Goal: Task Accomplishment & Management: Use online tool/utility

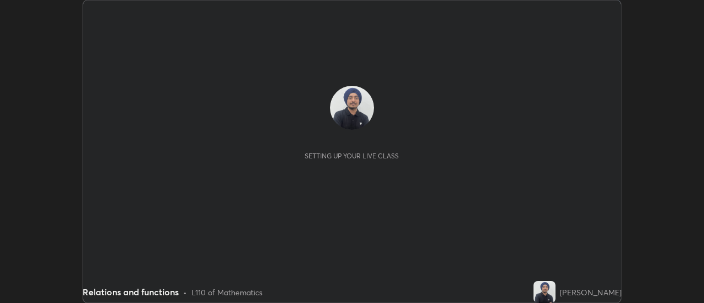
scroll to position [303, 704]
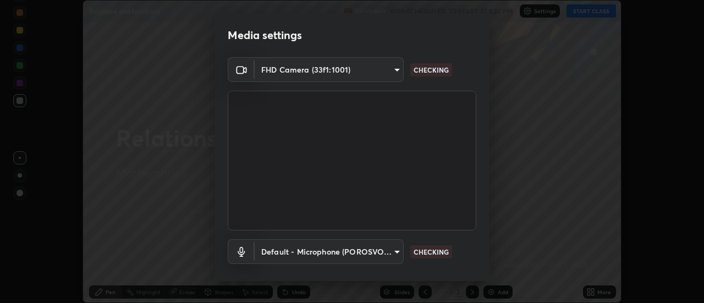
type input "1a9a141d8732cc5f70fa85449089b59f3d7788cfa27beda2470e07fab47b5a7b"
click at [313, 258] on body "Erase all Relations and functions Recording WAS SCHEDULED TO START AT 1:20 PM S…" at bounding box center [352, 151] width 704 height 303
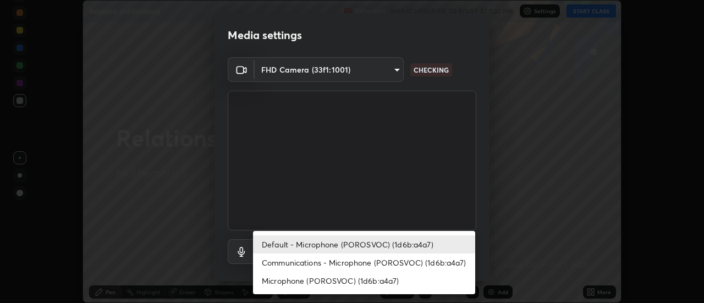
click at [321, 265] on li "Communications - Microphone (POROSVOC) (1d6b:a4a7)" at bounding box center [364, 263] width 222 height 18
type input "communications"
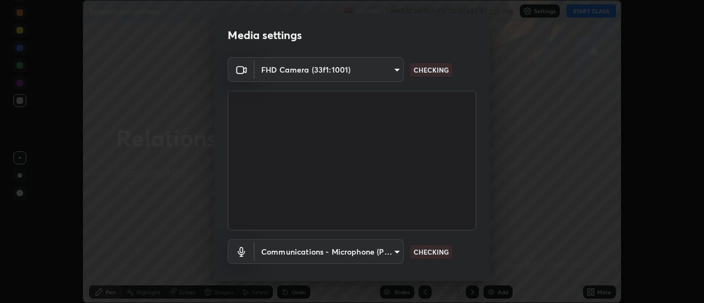
scroll to position [58, 0]
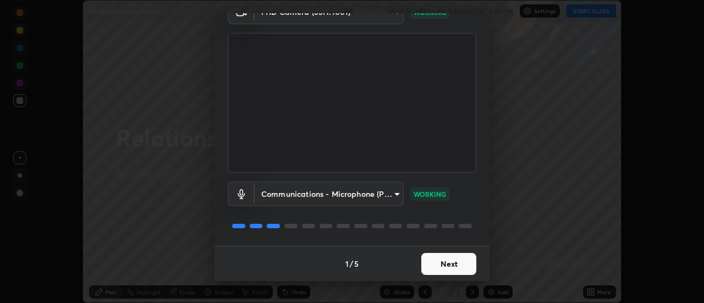
click at [435, 268] on button "Next" at bounding box center [449, 264] width 55 height 22
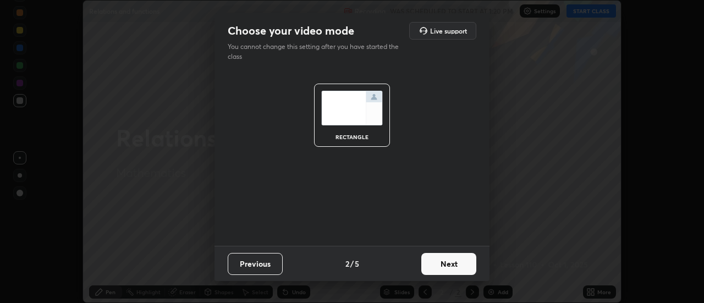
scroll to position [0, 0]
click at [441, 269] on button "Next" at bounding box center [449, 264] width 55 height 22
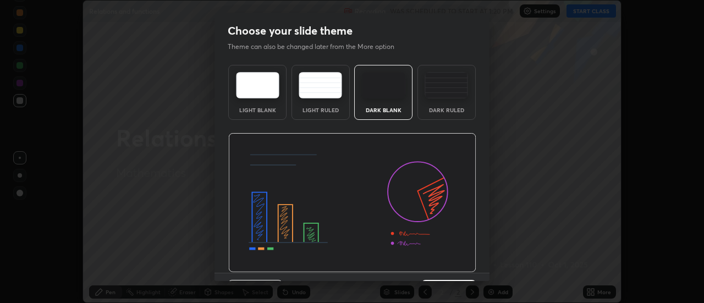
scroll to position [27, 0]
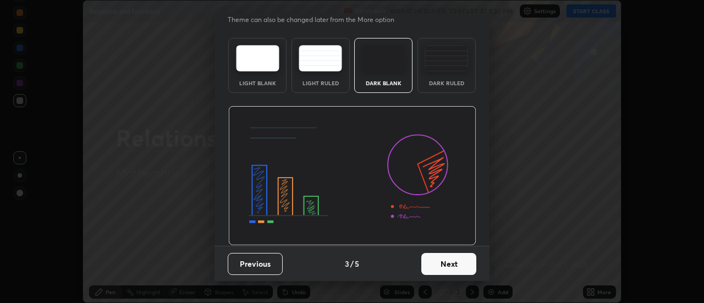
click at [429, 265] on button "Next" at bounding box center [449, 264] width 55 height 22
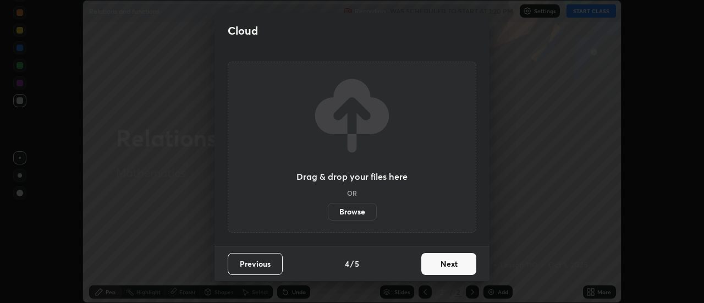
scroll to position [0, 0]
click at [437, 267] on button "Next" at bounding box center [449, 264] width 55 height 22
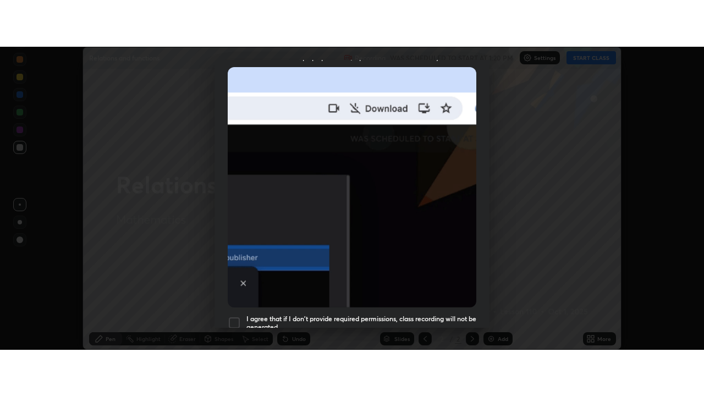
scroll to position [282, 0]
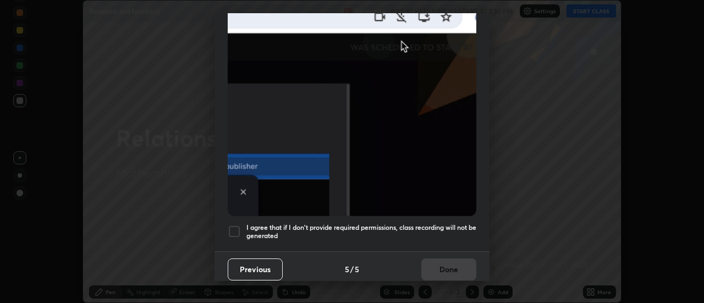
click at [369, 223] on h5 "I agree that if I don't provide required permissions, class recording will not …" at bounding box center [362, 231] width 230 height 17
click at [437, 265] on button "Done" at bounding box center [449, 270] width 55 height 22
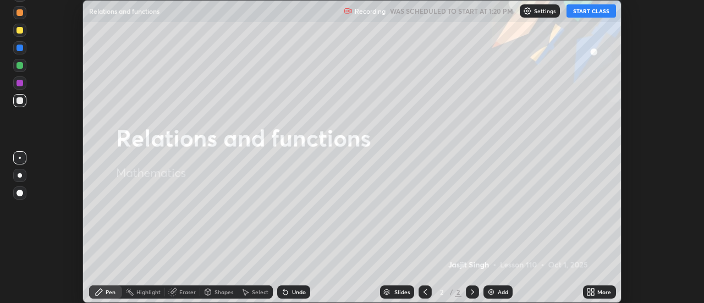
click at [580, 14] on button "START CLASS" at bounding box center [592, 10] width 50 height 13
click at [594, 288] on icon at bounding box center [591, 292] width 9 height 9
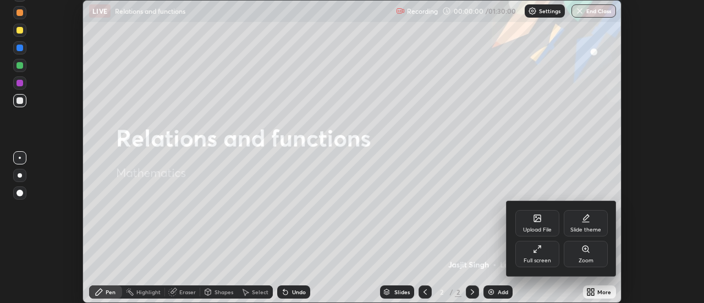
click at [540, 258] on div "Full screen" at bounding box center [538, 261] width 28 height 6
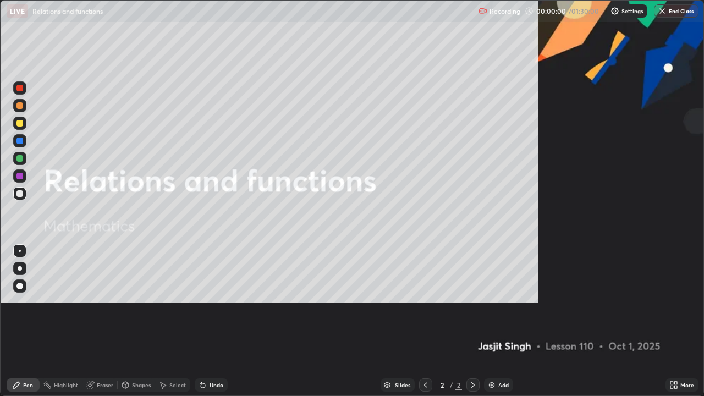
scroll to position [396, 704]
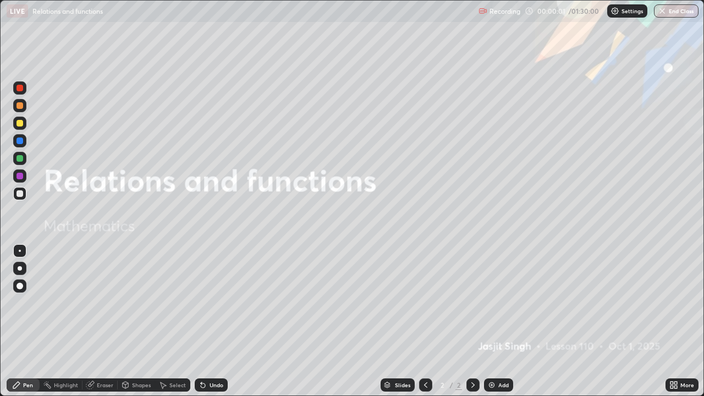
click at [496, 303] on div "Add" at bounding box center [498, 385] width 29 height 13
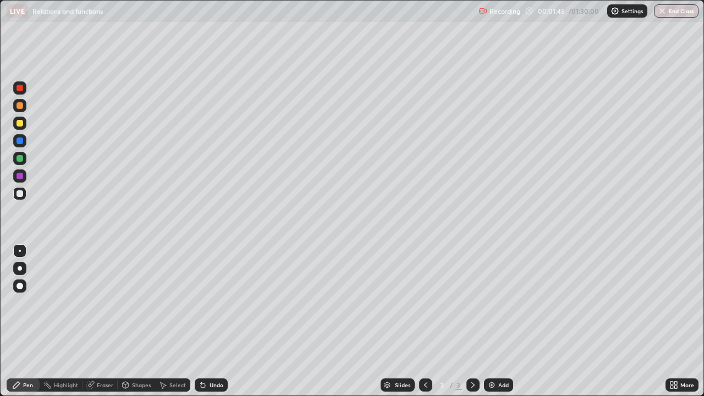
click at [20, 268] on div at bounding box center [20, 268] width 4 height 4
click at [22, 161] on div at bounding box center [20, 158] width 7 height 7
click at [21, 110] on div at bounding box center [19, 105] width 13 height 13
click at [19, 163] on div at bounding box center [19, 158] width 13 height 13
click at [220, 303] on div "Undo" at bounding box center [211, 385] width 33 height 13
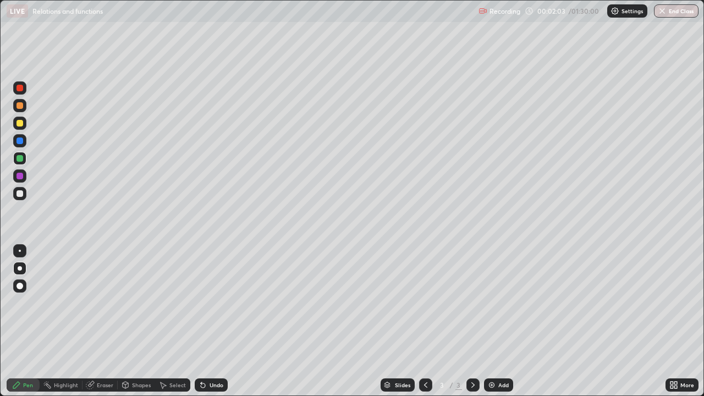
click at [220, 303] on div "Undo" at bounding box center [217, 385] width 14 height 6
click at [221, 303] on div "Undo" at bounding box center [217, 385] width 14 height 6
click at [23, 126] on div at bounding box center [19, 123] width 13 height 13
click at [21, 160] on div at bounding box center [20, 158] width 7 height 7
click at [21, 124] on div at bounding box center [20, 123] width 7 height 7
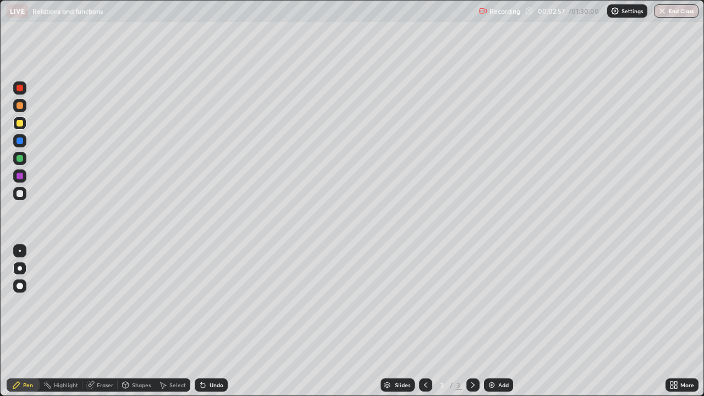
click at [25, 161] on div at bounding box center [19, 158] width 13 height 13
click at [21, 125] on div at bounding box center [20, 123] width 7 height 7
click at [19, 159] on div at bounding box center [20, 158] width 7 height 7
click at [20, 122] on div at bounding box center [20, 123] width 7 height 7
click at [21, 159] on div at bounding box center [20, 158] width 7 height 7
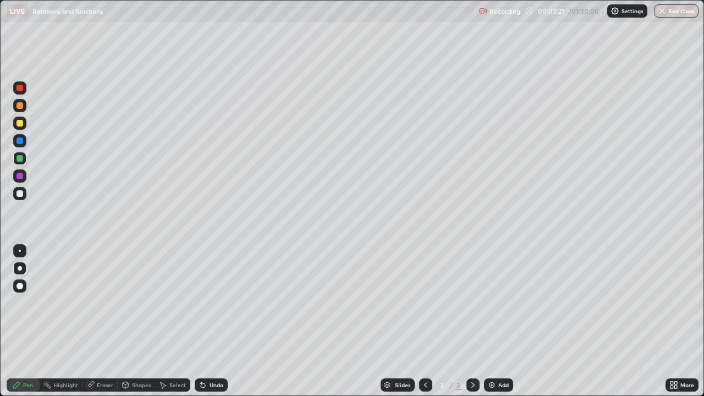
click at [20, 124] on div at bounding box center [20, 123] width 7 height 7
click at [19, 158] on div at bounding box center [20, 158] width 7 height 7
click at [22, 124] on div at bounding box center [20, 123] width 7 height 7
click at [210, 303] on div "Undo" at bounding box center [217, 385] width 14 height 6
click at [25, 160] on div at bounding box center [19, 158] width 13 height 13
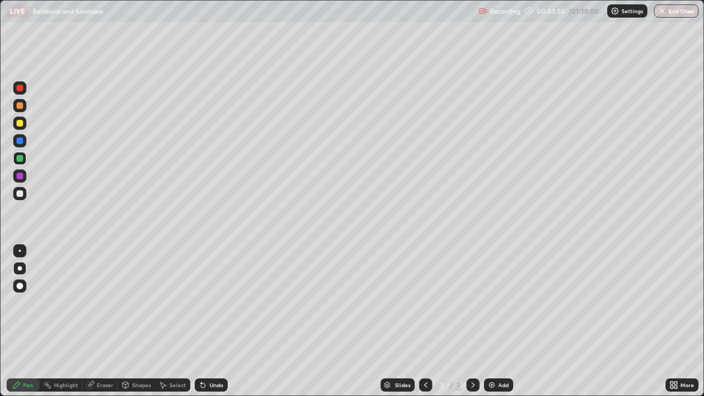
click at [217, 303] on div "Undo" at bounding box center [217, 385] width 14 height 6
click at [220, 303] on div "Undo" at bounding box center [217, 385] width 14 height 6
click at [20, 127] on div at bounding box center [19, 123] width 13 height 13
click at [21, 158] on div at bounding box center [20, 158] width 7 height 7
click at [20, 125] on div at bounding box center [20, 123] width 7 height 7
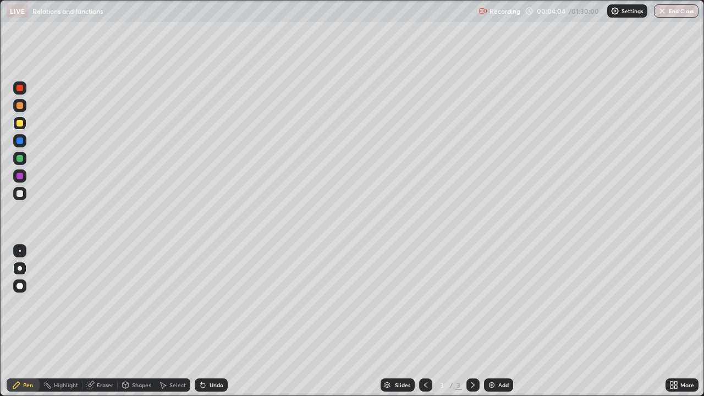
click at [19, 160] on div at bounding box center [20, 158] width 7 height 7
click at [21, 125] on div at bounding box center [20, 123] width 7 height 7
click at [20, 160] on div at bounding box center [20, 158] width 7 height 7
click at [20, 127] on div at bounding box center [19, 123] width 13 height 13
click at [20, 157] on div at bounding box center [20, 158] width 7 height 7
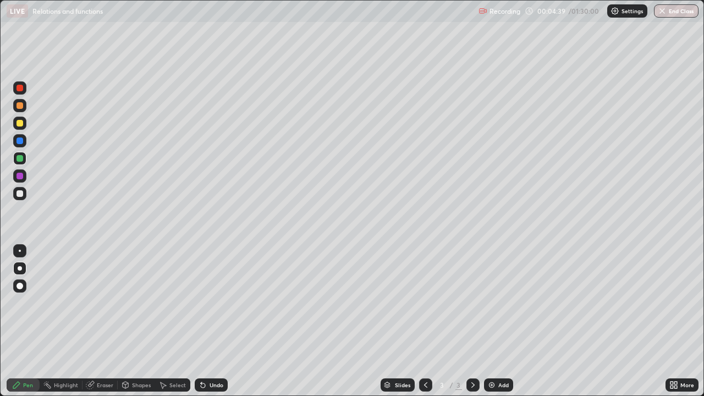
click at [21, 128] on div at bounding box center [19, 123] width 13 height 13
click at [204, 303] on icon at bounding box center [203, 386] width 4 height 4
click at [207, 303] on div "Undo" at bounding box center [211, 385] width 33 height 13
click at [20, 161] on div at bounding box center [20, 158] width 7 height 7
click at [21, 125] on div at bounding box center [20, 123] width 7 height 7
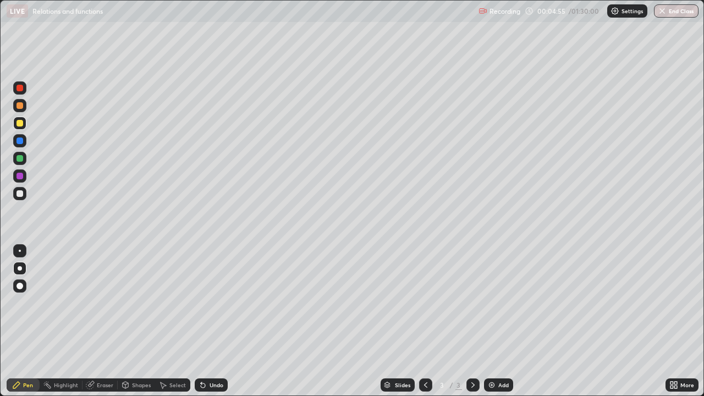
click at [219, 303] on div "Undo" at bounding box center [217, 385] width 14 height 6
click at [19, 160] on div at bounding box center [20, 158] width 7 height 7
click at [21, 125] on div at bounding box center [20, 123] width 7 height 7
click at [21, 177] on div at bounding box center [20, 176] width 7 height 7
click at [20, 195] on div at bounding box center [20, 193] width 7 height 7
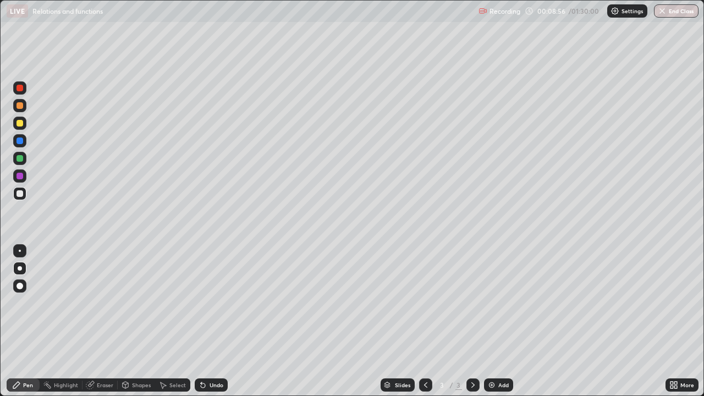
click at [492, 303] on img at bounding box center [492, 385] width 9 height 9
click at [21, 141] on div at bounding box center [20, 141] width 7 height 7
click at [423, 303] on icon at bounding box center [426, 385] width 9 height 9
click at [20, 195] on div at bounding box center [20, 193] width 7 height 7
click at [207, 303] on div "Undo" at bounding box center [211, 385] width 33 height 13
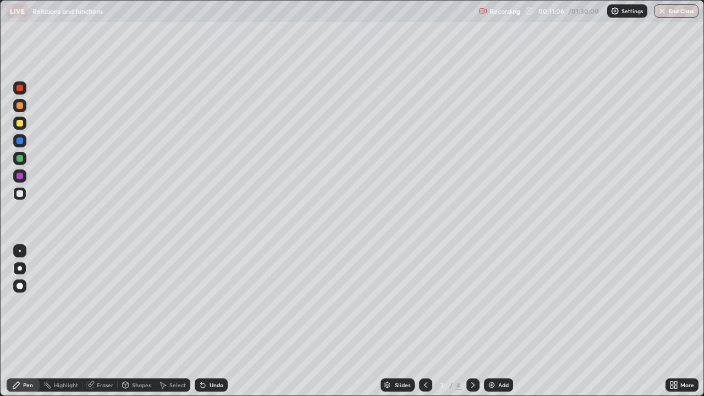
click at [21, 171] on div at bounding box center [19, 176] width 13 height 13
click at [17, 139] on div at bounding box center [20, 141] width 7 height 7
click at [19, 195] on div at bounding box center [20, 193] width 7 height 7
click at [211, 303] on div "Undo" at bounding box center [211, 385] width 33 height 13
click at [467, 303] on div at bounding box center [473, 385] width 13 height 13
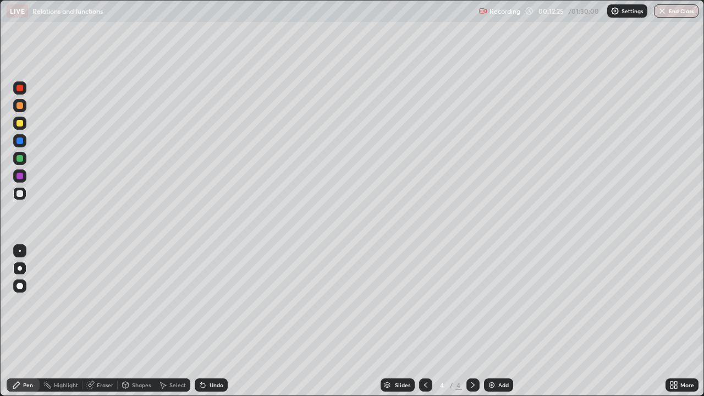
click at [425, 303] on icon at bounding box center [425, 385] width 3 height 6
click at [472, 303] on icon at bounding box center [473, 385] width 9 height 9
click at [424, 303] on icon at bounding box center [425, 385] width 3 height 6
click at [472, 303] on icon at bounding box center [473, 385] width 3 height 6
click at [427, 303] on div at bounding box center [425, 385] width 13 height 22
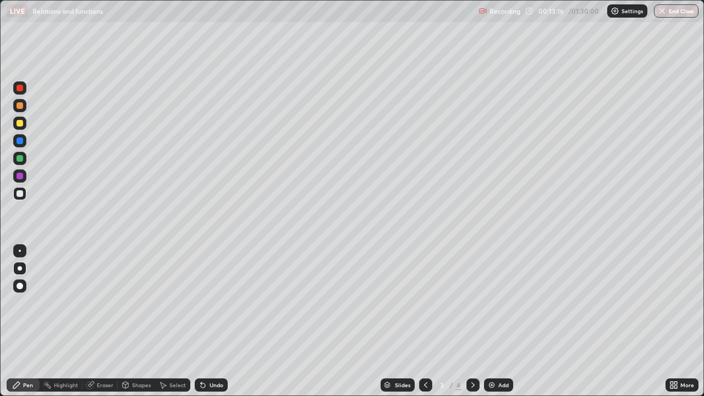
click at [22, 141] on div at bounding box center [20, 141] width 7 height 7
click at [218, 303] on div "Undo" at bounding box center [217, 385] width 14 height 6
click at [217, 303] on div "Undo" at bounding box center [217, 385] width 14 height 6
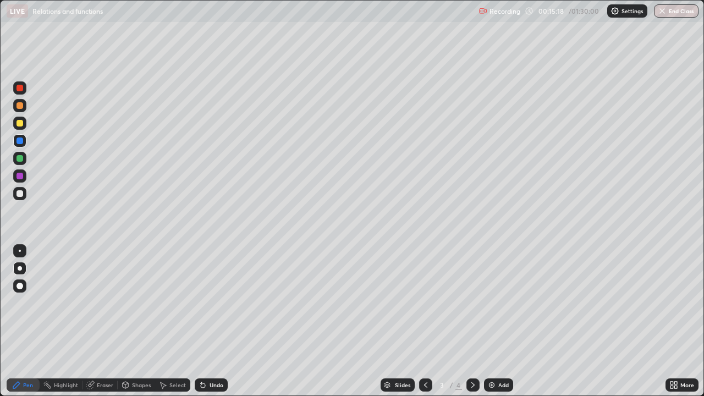
click at [214, 303] on div "Undo" at bounding box center [217, 385] width 14 height 6
click at [215, 303] on div "Undo" at bounding box center [217, 385] width 14 height 6
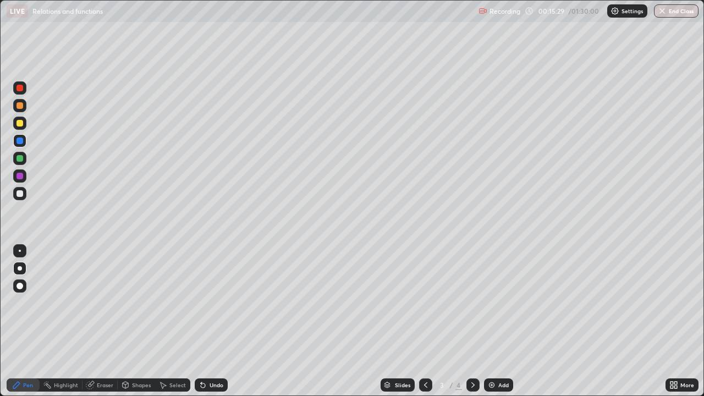
click at [222, 303] on div "Undo" at bounding box center [211, 385] width 33 height 13
click at [221, 303] on div "Undo" at bounding box center [211, 385] width 33 height 13
click at [494, 303] on img at bounding box center [492, 385] width 9 height 9
click at [20, 159] on div at bounding box center [20, 158] width 7 height 7
click at [20, 177] on div at bounding box center [20, 176] width 7 height 7
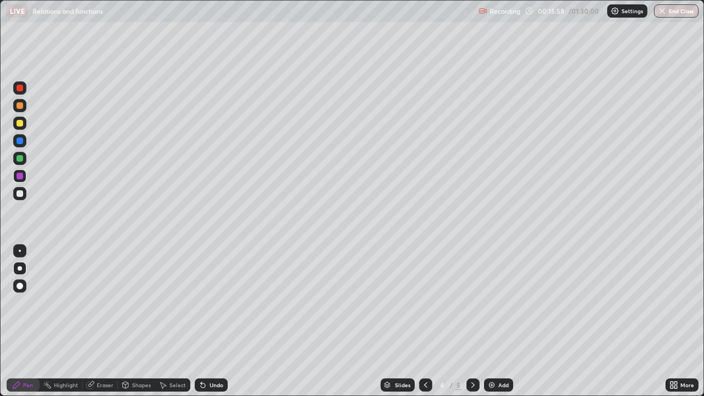
click at [424, 303] on icon at bounding box center [426, 385] width 9 height 9
click at [472, 303] on icon at bounding box center [473, 385] width 3 height 6
click at [23, 140] on div at bounding box center [20, 141] width 7 height 7
click at [214, 303] on div "Undo" at bounding box center [217, 385] width 14 height 6
click at [19, 195] on div at bounding box center [20, 193] width 7 height 7
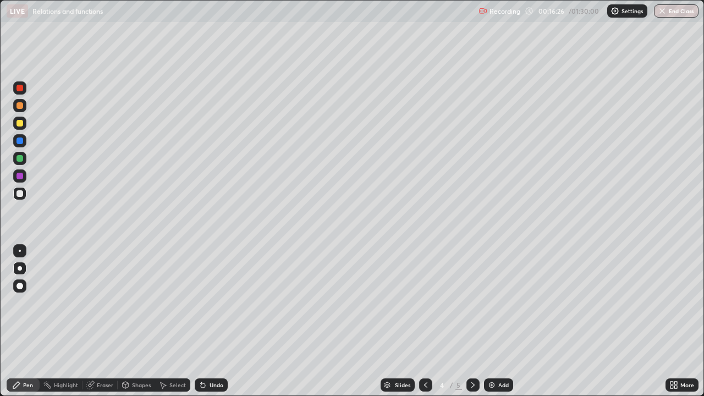
click at [20, 158] on div at bounding box center [20, 158] width 7 height 7
click at [201, 303] on icon at bounding box center [201, 382] width 1 height 1
click at [21, 192] on div at bounding box center [20, 193] width 7 height 7
click at [201, 303] on icon at bounding box center [201, 382] width 1 height 1
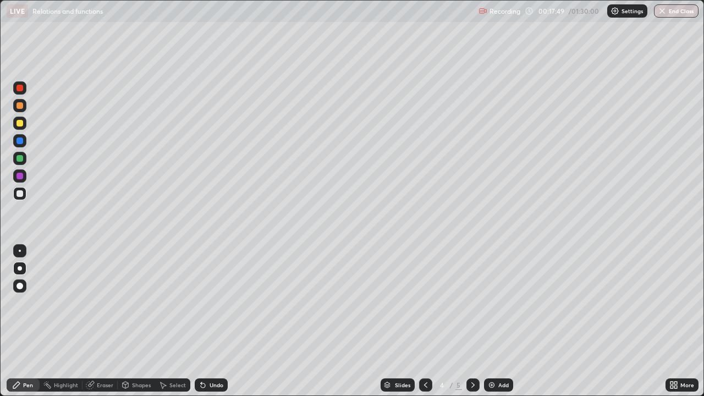
click at [217, 303] on div "Undo" at bounding box center [217, 385] width 14 height 6
click at [19, 141] on div at bounding box center [20, 141] width 7 height 7
click at [21, 177] on div at bounding box center [20, 176] width 7 height 7
click at [20, 89] on div at bounding box center [20, 88] width 7 height 7
click at [21, 179] on div at bounding box center [20, 176] width 7 height 7
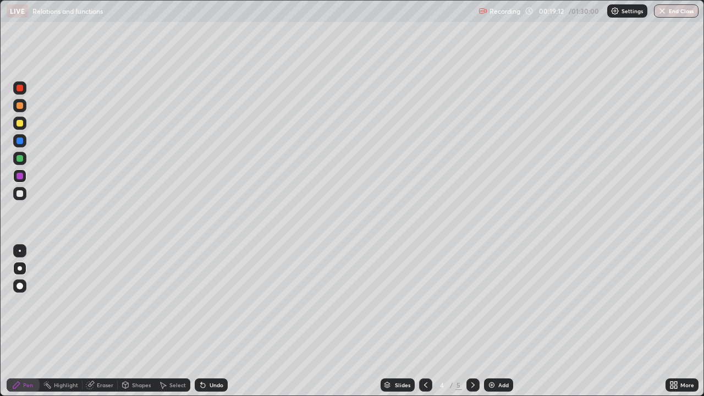
click at [424, 303] on icon at bounding box center [425, 385] width 3 height 6
click at [21, 195] on div at bounding box center [20, 193] width 7 height 7
click at [471, 303] on icon at bounding box center [473, 385] width 9 height 9
click at [472, 303] on icon at bounding box center [473, 385] width 9 height 9
click at [494, 303] on img at bounding box center [492, 385] width 9 height 9
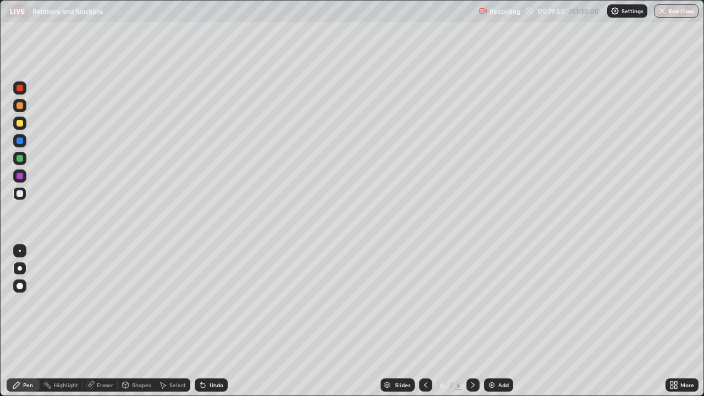
click at [21, 108] on div at bounding box center [20, 105] width 7 height 7
click at [21, 157] on div at bounding box center [20, 158] width 7 height 7
click at [20, 128] on div at bounding box center [19, 123] width 13 height 13
click at [22, 160] on div at bounding box center [20, 158] width 7 height 7
click at [20, 126] on div at bounding box center [20, 123] width 7 height 7
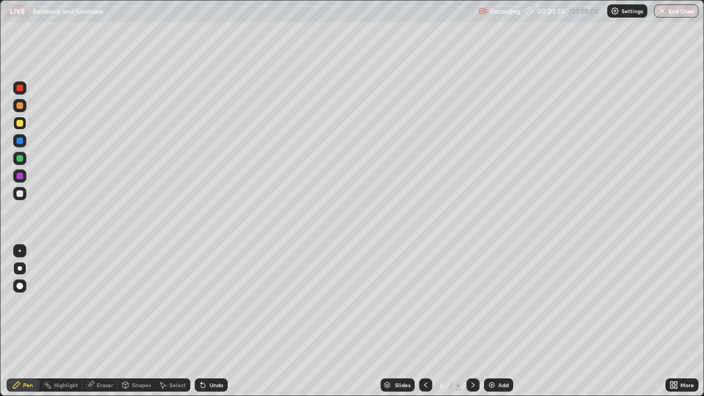
click at [20, 159] on div at bounding box center [20, 158] width 7 height 7
click at [20, 127] on div at bounding box center [19, 123] width 13 height 13
click at [23, 160] on div at bounding box center [20, 158] width 7 height 7
click at [218, 303] on div "Undo" at bounding box center [217, 385] width 14 height 6
click at [220, 303] on div "Undo" at bounding box center [217, 385] width 14 height 6
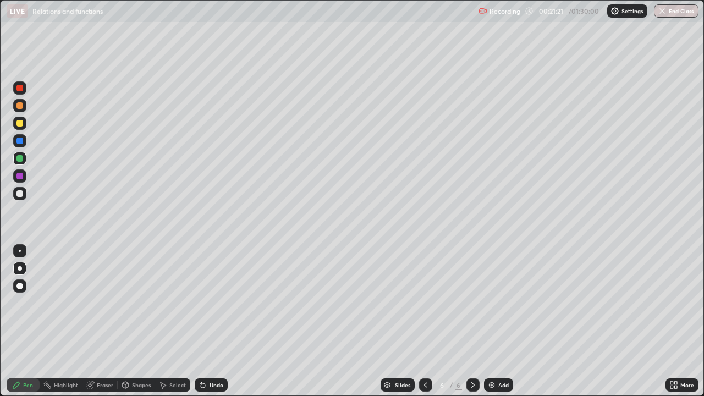
click at [23, 124] on div at bounding box center [20, 123] width 7 height 7
click at [21, 193] on div at bounding box center [20, 193] width 7 height 7
click at [23, 181] on div at bounding box center [19, 176] width 13 height 13
click at [22, 142] on div at bounding box center [20, 141] width 7 height 7
click at [21, 179] on div at bounding box center [20, 176] width 7 height 7
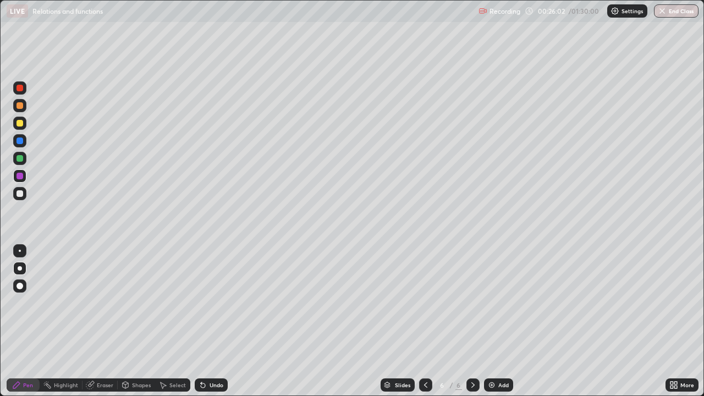
click at [130, 303] on div "Shapes" at bounding box center [136, 385] width 37 height 13
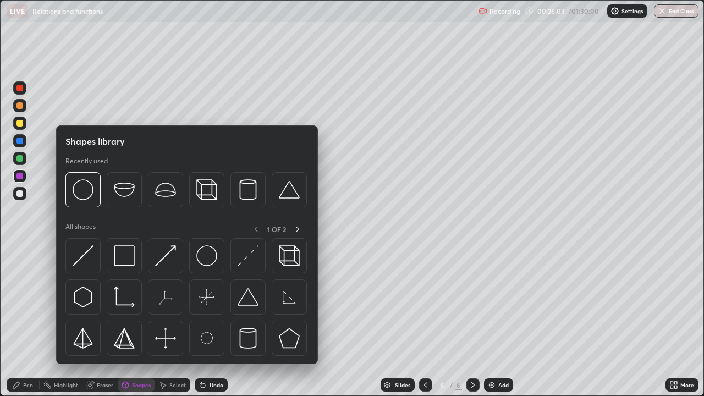
click at [97, 303] on div "Eraser" at bounding box center [105, 385] width 17 height 6
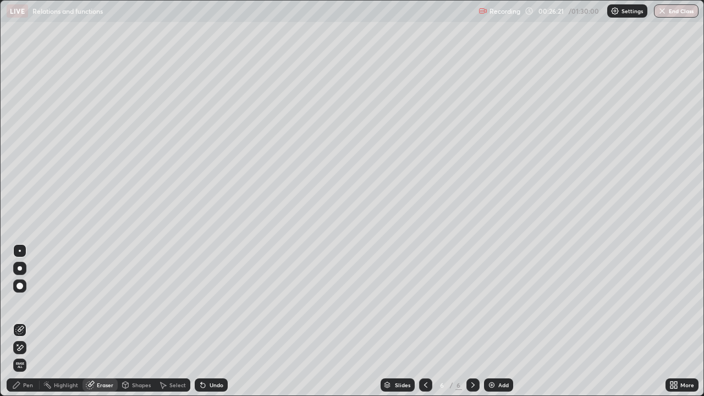
click at [26, 303] on div "Pen" at bounding box center [28, 385] width 10 height 6
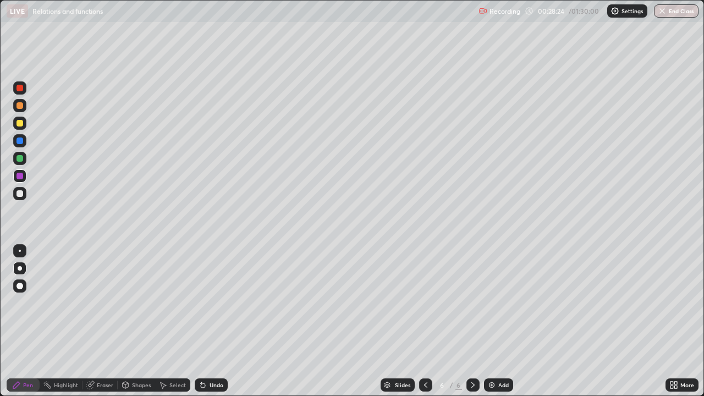
click at [494, 303] on img at bounding box center [492, 385] width 9 height 9
click at [19, 125] on div at bounding box center [20, 123] width 7 height 7
click at [24, 107] on div at bounding box center [19, 105] width 13 height 13
click at [21, 125] on div at bounding box center [20, 123] width 7 height 7
click at [207, 303] on div "Undo" at bounding box center [211, 385] width 33 height 13
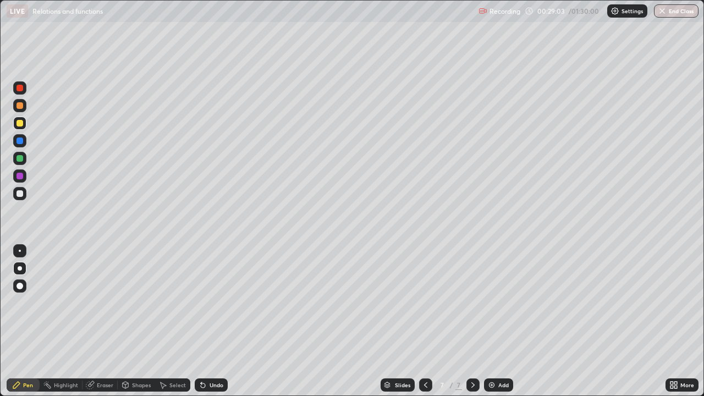
click at [210, 303] on div "Undo" at bounding box center [217, 385] width 14 height 6
click at [21, 161] on div at bounding box center [20, 158] width 7 height 7
click at [22, 129] on div at bounding box center [19, 123] width 13 height 13
click at [216, 303] on div "Undo" at bounding box center [217, 385] width 14 height 6
click at [213, 303] on div "Undo" at bounding box center [211, 385] width 33 height 13
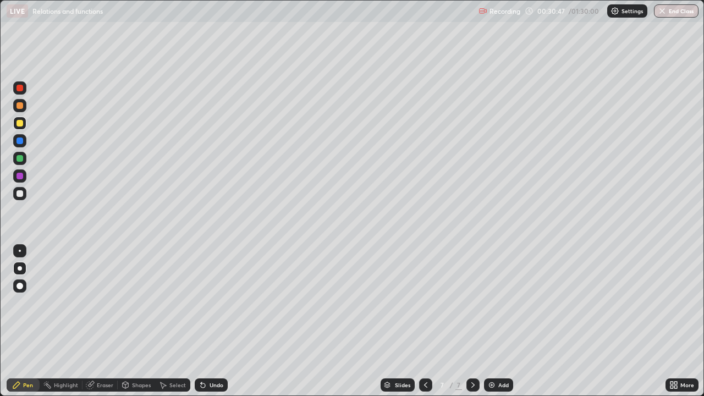
click at [215, 303] on div "Undo" at bounding box center [211, 385] width 33 height 13
click at [21, 140] on div at bounding box center [20, 141] width 7 height 7
click at [20, 158] on div at bounding box center [20, 158] width 7 height 7
click at [21, 194] on div at bounding box center [20, 193] width 7 height 7
click at [222, 303] on div "Undo" at bounding box center [211, 385] width 33 height 13
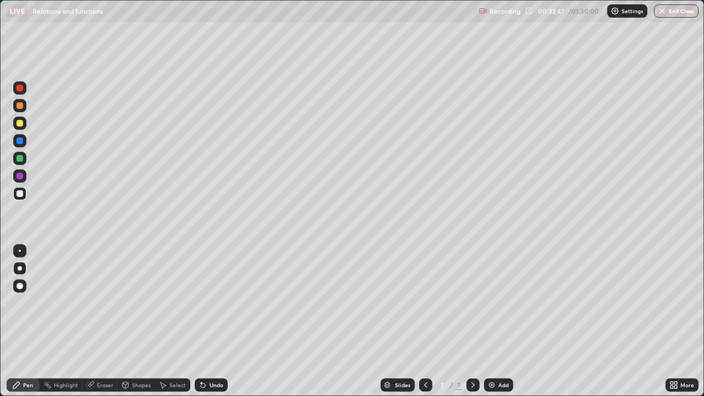
click at [211, 303] on div "Undo" at bounding box center [211, 385] width 33 height 13
click at [210, 303] on div "Undo" at bounding box center [217, 385] width 14 height 6
click at [212, 303] on div "Undo" at bounding box center [217, 385] width 14 height 6
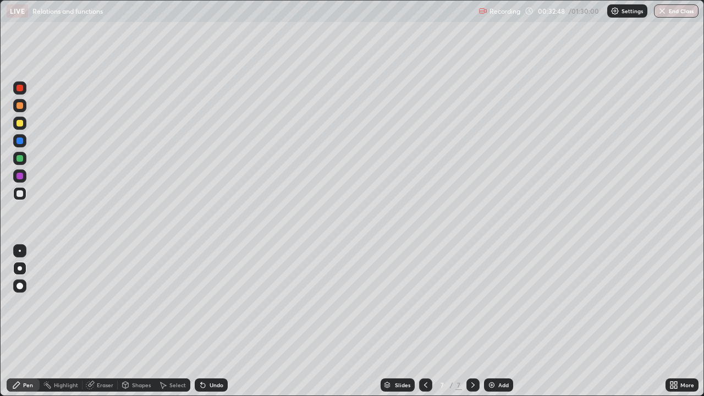
click at [213, 303] on div "Undo" at bounding box center [217, 385] width 14 height 6
click at [212, 303] on div "Undo" at bounding box center [217, 385] width 14 height 6
click at [211, 303] on div "Undo" at bounding box center [217, 385] width 14 height 6
click at [211, 303] on div "Undo" at bounding box center [211, 385] width 33 height 13
click at [211, 303] on div "Undo" at bounding box center [217, 385] width 14 height 6
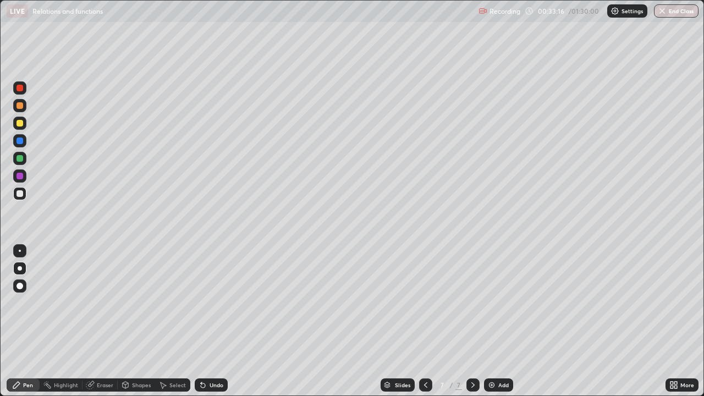
click at [210, 303] on div "Undo" at bounding box center [217, 385] width 14 height 6
click at [211, 303] on div "Undo" at bounding box center [217, 385] width 14 height 6
click at [214, 303] on div "Undo" at bounding box center [211, 385] width 33 height 13
click at [213, 303] on div "Undo" at bounding box center [211, 385] width 33 height 13
click at [214, 303] on div "Undo" at bounding box center [217, 385] width 14 height 6
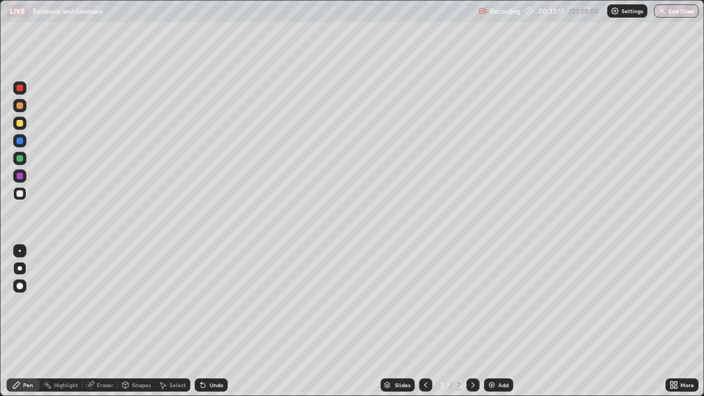
click at [215, 303] on div "Undo" at bounding box center [217, 385] width 14 height 6
click at [218, 303] on div "Undo" at bounding box center [211, 385] width 33 height 13
click at [217, 303] on div "Undo" at bounding box center [211, 385] width 33 height 13
click at [212, 303] on div "Undo" at bounding box center [217, 385] width 14 height 6
click at [210, 303] on div "Undo" at bounding box center [217, 385] width 14 height 6
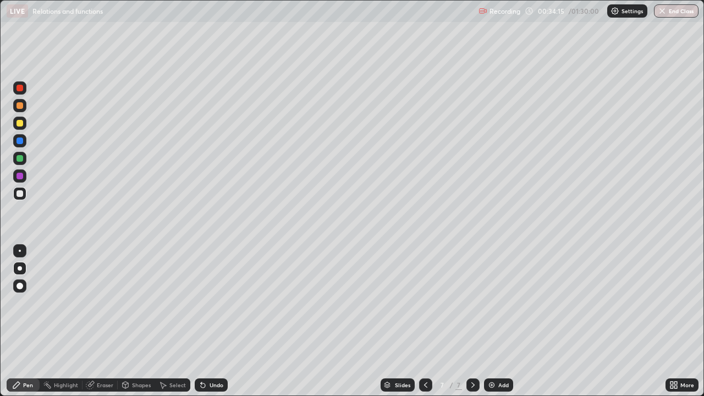
click at [212, 303] on div "Undo" at bounding box center [211, 385] width 33 height 13
click at [214, 303] on div "Undo" at bounding box center [217, 385] width 14 height 6
click at [215, 303] on div "Undo" at bounding box center [217, 385] width 14 height 6
click at [209, 303] on div "Undo" at bounding box center [211, 385] width 33 height 13
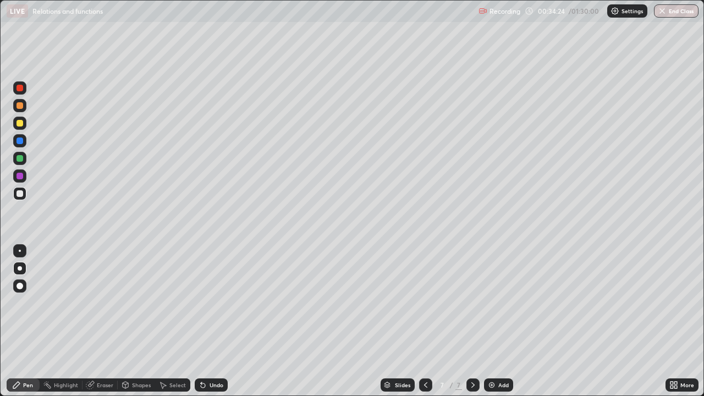
click at [210, 303] on div "Undo" at bounding box center [211, 385] width 33 height 13
click at [210, 303] on div "Undo" at bounding box center [217, 385] width 14 height 6
click at [207, 303] on div "Undo" at bounding box center [211, 385] width 33 height 13
click at [208, 303] on div "Undo" at bounding box center [211, 385] width 33 height 13
click at [210, 303] on div "Undo" at bounding box center [217, 385] width 14 height 6
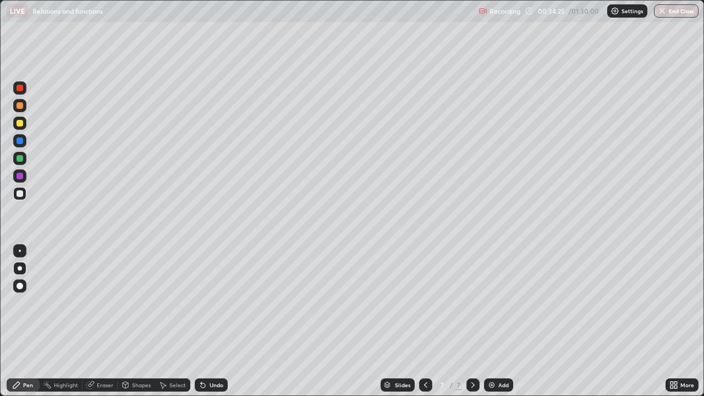
click at [211, 303] on div "Undo" at bounding box center [211, 385] width 33 height 13
click at [215, 303] on div "Undo" at bounding box center [217, 385] width 14 height 6
click at [213, 303] on div "Undo" at bounding box center [217, 385] width 14 height 6
click at [494, 303] on img at bounding box center [492, 385] width 9 height 9
click at [21, 123] on div at bounding box center [20, 123] width 7 height 7
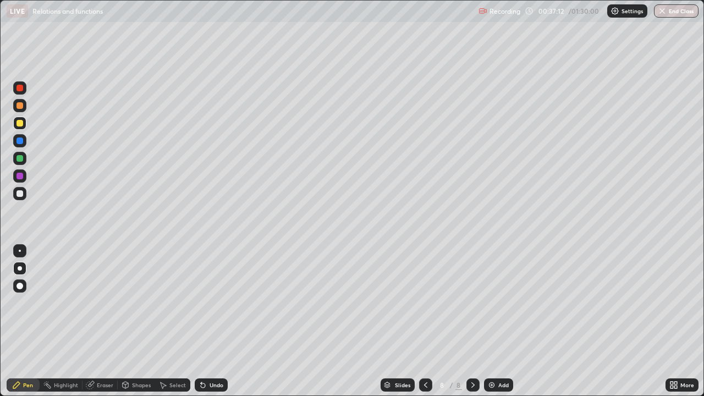
click at [210, 303] on div "Undo" at bounding box center [217, 385] width 14 height 6
click at [207, 303] on div "Undo" at bounding box center [211, 385] width 33 height 13
click at [20, 158] on div at bounding box center [20, 158] width 7 height 7
click at [212, 303] on div "Undo" at bounding box center [217, 385] width 14 height 6
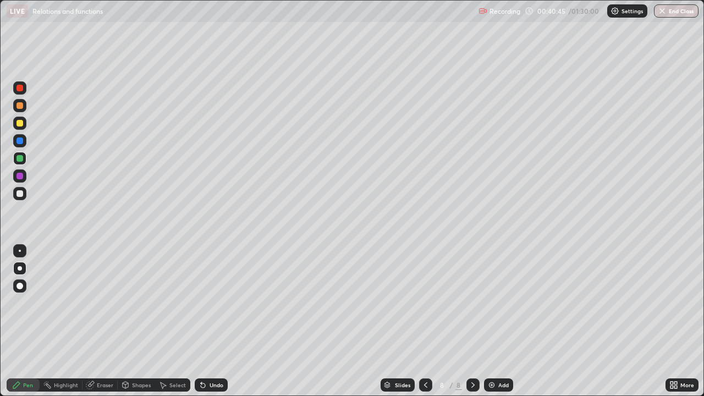
click at [21, 195] on div at bounding box center [20, 193] width 7 height 7
click at [211, 303] on div "Undo" at bounding box center [211, 385] width 33 height 13
click at [20, 158] on div at bounding box center [20, 158] width 7 height 7
click at [210, 303] on div "Undo" at bounding box center [217, 385] width 14 height 6
click at [22, 123] on div at bounding box center [20, 123] width 7 height 7
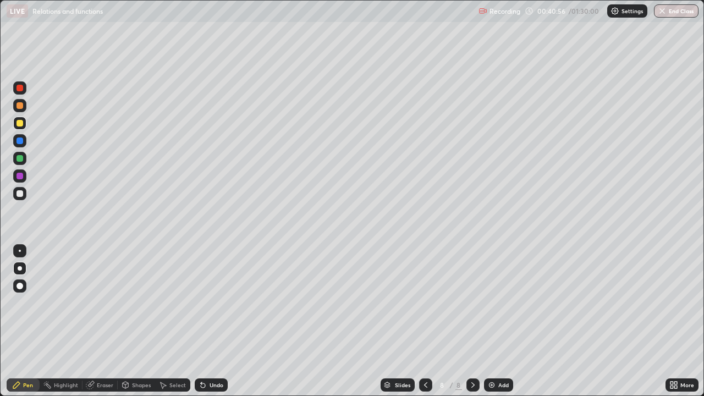
click at [23, 195] on div at bounding box center [20, 193] width 7 height 7
click at [20, 141] on div at bounding box center [20, 141] width 7 height 7
click at [211, 303] on div "Undo" at bounding box center [211, 385] width 33 height 13
click at [20, 177] on div at bounding box center [20, 176] width 7 height 7
click at [19, 124] on div at bounding box center [20, 123] width 7 height 7
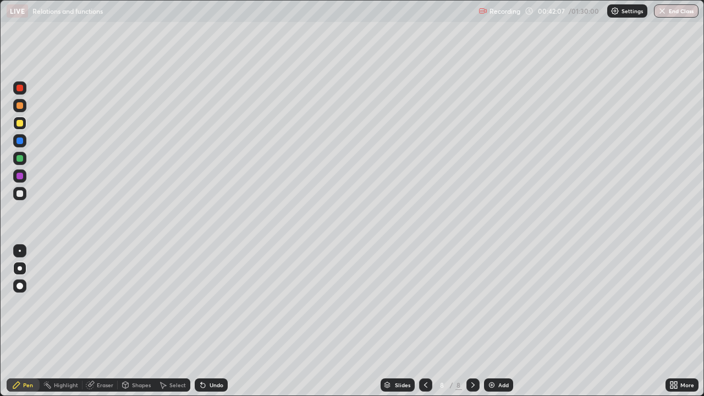
click at [20, 179] on div at bounding box center [20, 176] width 7 height 7
click at [19, 124] on div at bounding box center [20, 123] width 7 height 7
click at [22, 178] on div at bounding box center [20, 176] width 7 height 7
click at [20, 125] on div at bounding box center [20, 123] width 7 height 7
click at [212, 303] on div "Undo" at bounding box center [217, 385] width 14 height 6
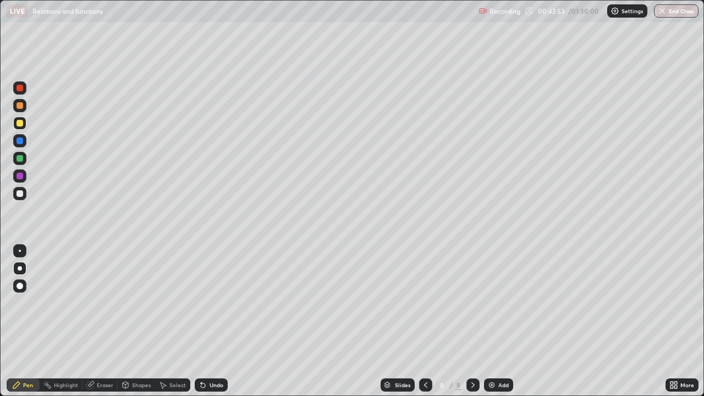
click at [212, 303] on div "Undo" at bounding box center [211, 385] width 33 height 13
click at [21, 177] on div at bounding box center [20, 176] width 7 height 7
click at [215, 303] on div "Undo" at bounding box center [217, 385] width 14 height 6
click at [214, 303] on div "Undo" at bounding box center [217, 385] width 14 height 6
click at [217, 303] on div "Undo" at bounding box center [217, 385] width 14 height 6
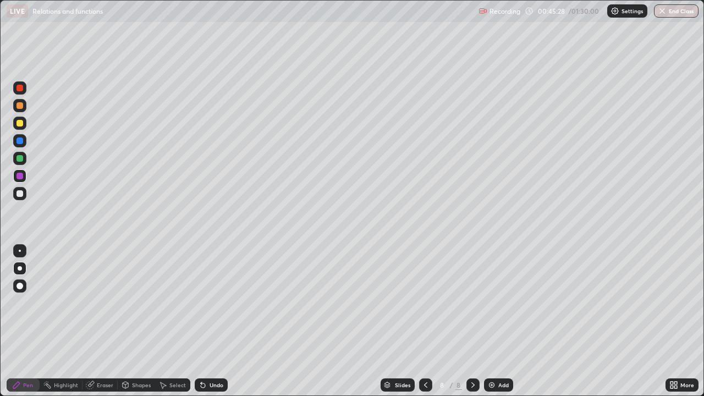
click at [218, 303] on div "Undo" at bounding box center [217, 385] width 14 height 6
click at [215, 303] on div "Undo" at bounding box center [211, 385] width 33 height 13
click at [216, 303] on div "Undo" at bounding box center [211, 385] width 33 height 13
click at [222, 303] on div "Undo" at bounding box center [211, 385] width 33 height 13
click at [225, 303] on div "Undo" at bounding box center [211, 385] width 33 height 13
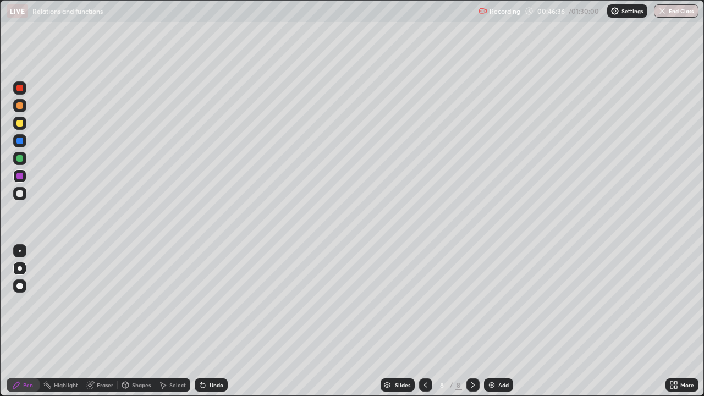
click at [225, 303] on div "Undo" at bounding box center [211, 385] width 33 height 13
click at [224, 303] on div "Undo" at bounding box center [211, 385] width 33 height 13
click at [225, 303] on div "Undo" at bounding box center [211, 385] width 33 height 13
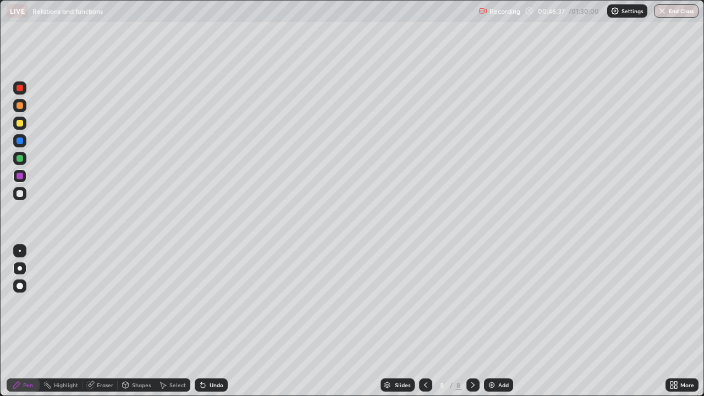
click at [225, 303] on div "Undo" at bounding box center [211, 385] width 33 height 13
click at [21, 127] on div at bounding box center [19, 123] width 13 height 13
click at [211, 303] on div "Undo" at bounding box center [217, 385] width 14 height 6
click at [212, 303] on div "Undo" at bounding box center [217, 385] width 14 height 6
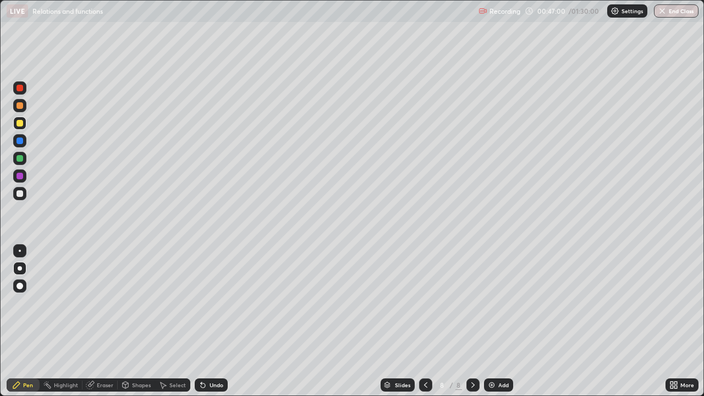
click at [20, 176] on div at bounding box center [20, 176] width 7 height 7
click at [210, 303] on div "Undo" at bounding box center [217, 385] width 14 height 6
click at [211, 303] on div "Undo" at bounding box center [217, 385] width 14 height 6
click at [210, 303] on div "Undo" at bounding box center [217, 385] width 14 height 6
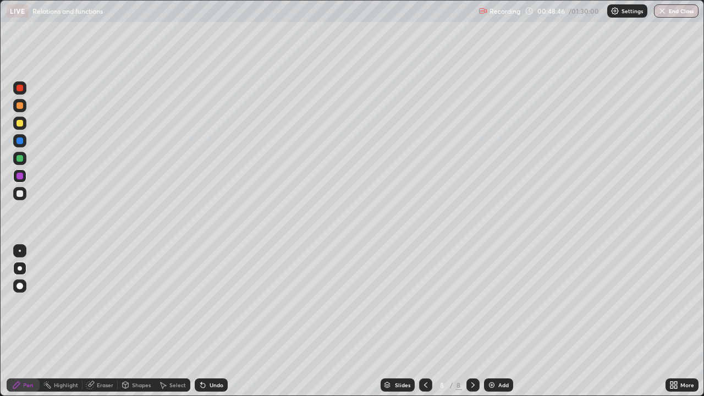
click at [210, 303] on div "Undo" at bounding box center [217, 385] width 14 height 6
click at [207, 303] on div "Undo" at bounding box center [211, 385] width 33 height 13
click at [210, 303] on div "Undo" at bounding box center [217, 385] width 14 height 6
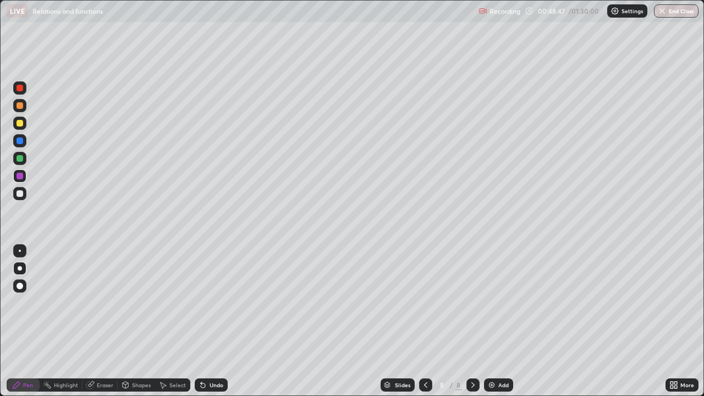
click at [210, 303] on div "Undo" at bounding box center [217, 385] width 14 height 6
click at [217, 303] on div "Undo" at bounding box center [217, 385] width 14 height 6
click at [495, 303] on img at bounding box center [492, 385] width 9 height 9
click at [20, 125] on div at bounding box center [20, 123] width 7 height 7
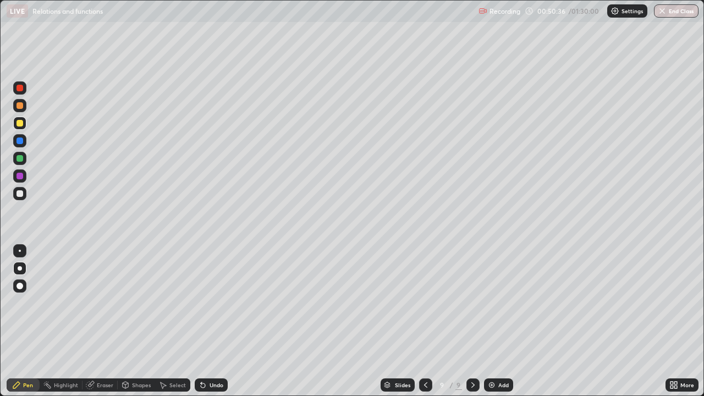
click at [23, 103] on div at bounding box center [19, 105] width 13 height 13
click at [20, 124] on div at bounding box center [20, 123] width 7 height 7
click at [20, 161] on div at bounding box center [20, 158] width 7 height 7
click at [18, 193] on div at bounding box center [20, 193] width 7 height 7
click at [21, 178] on div at bounding box center [20, 176] width 7 height 7
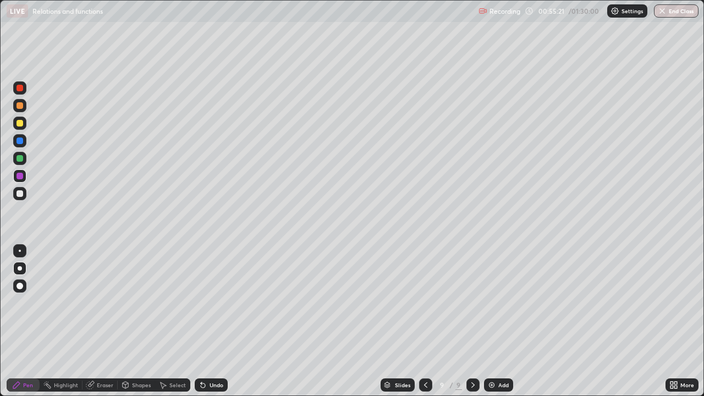
click at [19, 192] on div at bounding box center [20, 193] width 7 height 7
click at [217, 303] on div "Undo" at bounding box center [211, 385] width 33 height 13
click at [22, 176] on div at bounding box center [20, 176] width 7 height 7
click at [104, 303] on div "Eraser" at bounding box center [105, 385] width 17 height 6
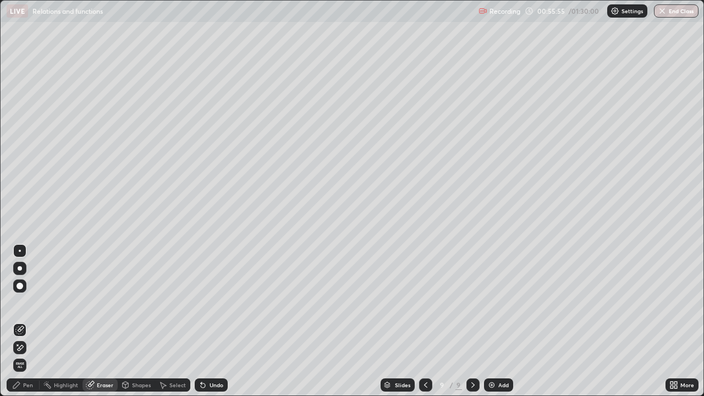
click at [100, 303] on div "Eraser" at bounding box center [105, 385] width 17 height 6
click at [22, 303] on icon at bounding box center [19, 347] width 9 height 9
click at [34, 303] on div "Pen" at bounding box center [23, 385] width 33 height 13
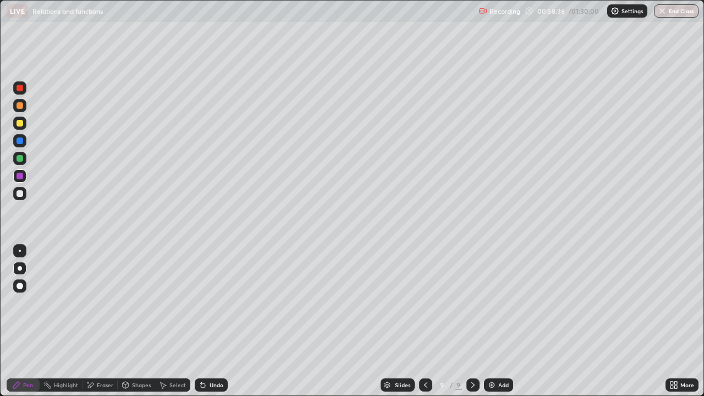
click at [222, 303] on div "Undo" at bounding box center [217, 385] width 14 height 6
click at [20, 163] on div at bounding box center [19, 158] width 13 height 13
click at [21, 177] on div at bounding box center [20, 176] width 7 height 7
click at [209, 303] on div "Undo" at bounding box center [211, 385] width 33 height 13
click at [211, 303] on div "Undo" at bounding box center [211, 385] width 33 height 13
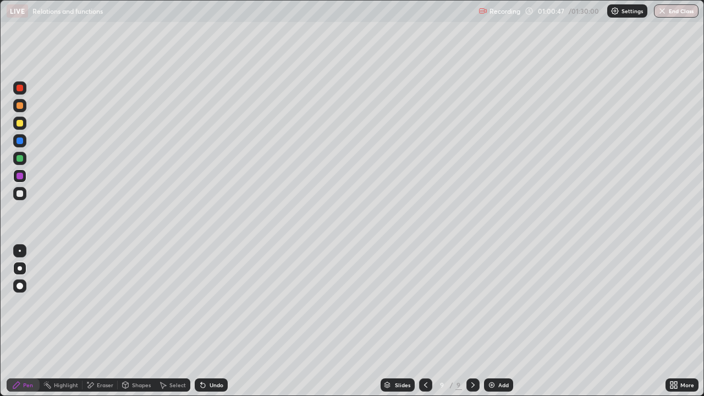
click at [20, 198] on div at bounding box center [19, 193] width 13 height 13
click at [219, 303] on div "Undo" at bounding box center [211, 385] width 33 height 13
click at [491, 303] on img at bounding box center [492, 385] width 9 height 9
click at [21, 107] on div at bounding box center [20, 105] width 7 height 7
click at [23, 156] on div at bounding box center [20, 158] width 7 height 7
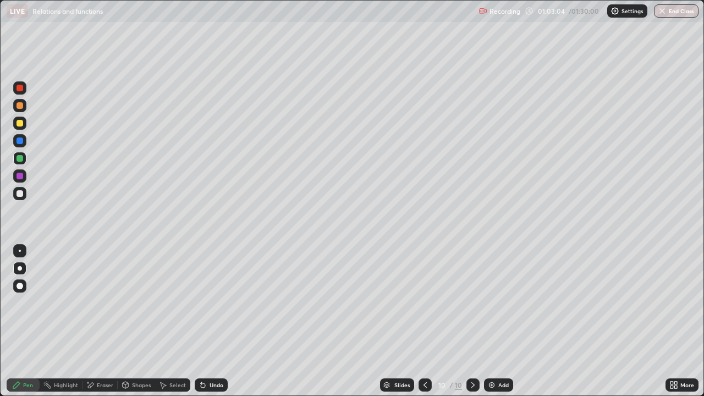
click at [21, 127] on div at bounding box center [19, 123] width 13 height 13
click at [210, 303] on div "Undo" at bounding box center [217, 385] width 14 height 6
click at [20, 161] on div at bounding box center [20, 158] width 7 height 7
click at [210, 303] on div "Undo" at bounding box center [217, 385] width 14 height 6
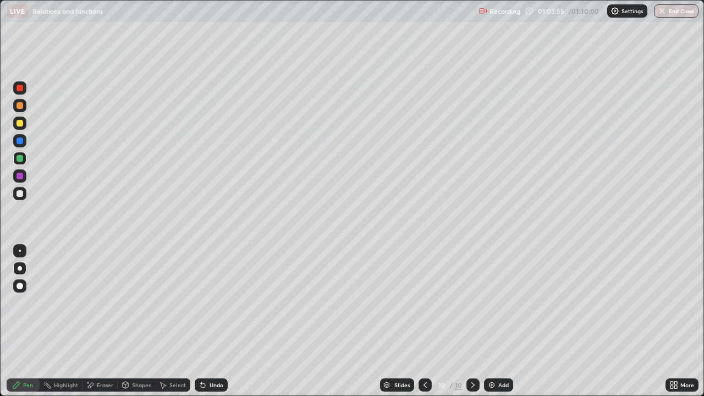
click at [212, 303] on div "Undo" at bounding box center [217, 385] width 14 height 6
click at [21, 124] on div at bounding box center [20, 123] width 7 height 7
click at [20, 158] on div at bounding box center [20, 158] width 7 height 7
click at [210, 303] on div "Undo" at bounding box center [217, 385] width 14 height 6
click at [24, 193] on div at bounding box center [19, 193] width 13 height 13
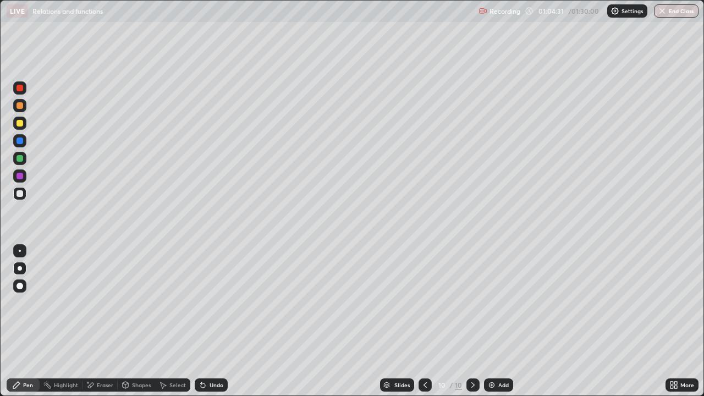
click at [24, 181] on div at bounding box center [19, 176] width 13 height 13
click at [419, 303] on div at bounding box center [425, 385] width 13 height 13
click at [469, 303] on icon at bounding box center [473, 385] width 9 height 9
click at [19, 194] on div at bounding box center [20, 193] width 7 height 7
click at [214, 303] on div "Undo" at bounding box center [217, 385] width 14 height 6
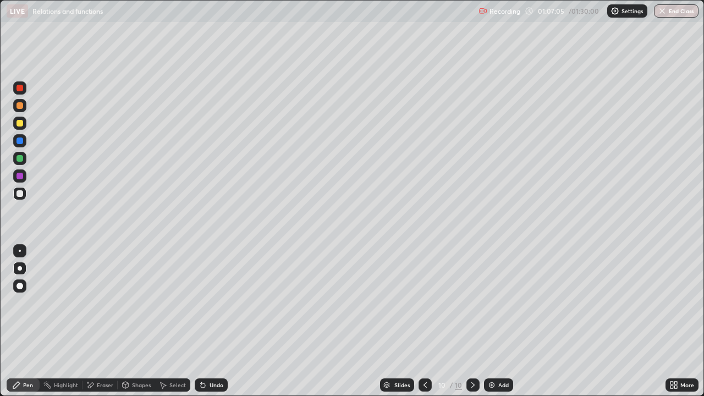
click at [216, 303] on div "Undo" at bounding box center [217, 385] width 14 height 6
click at [218, 303] on div "Undo" at bounding box center [217, 385] width 14 height 6
click at [492, 303] on img at bounding box center [492, 385] width 9 height 9
click at [424, 303] on icon at bounding box center [426, 385] width 9 height 9
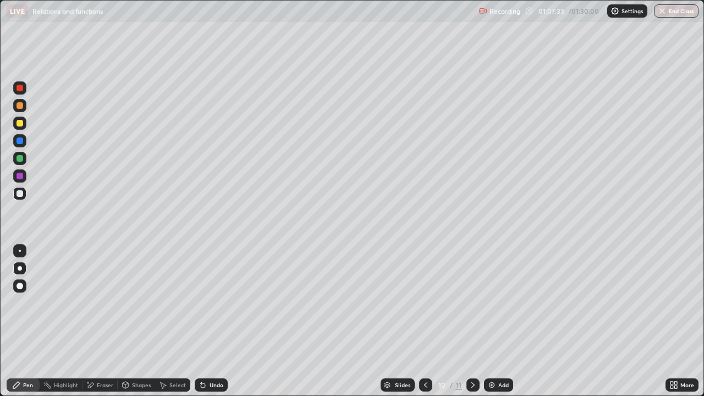
click at [472, 303] on icon at bounding box center [473, 385] width 9 height 9
click at [423, 303] on icon at bounding box center [426, 385] width 9 height 9
click at [469, 303] on icon at bounding box center [473, 385] width 9 height 9
click at [426, 303] on icon at bounding box center [426, 385] width 9 height 9
click at [472, 303] on icon at bounding box center [473, 385] width 9 height 9
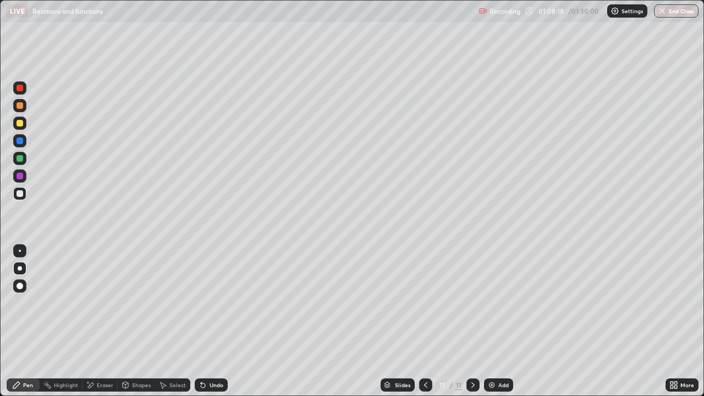
click at [19, 181] on div at bounding box center [19, 176] width 13 height 13
click at [213, 303] on div "Undo" at bounding box center [217, 385] width 14 height 6
click at [424, 303] on icon at bounding box center [426, 385] width 9 height 9
click at [472, 303] on icon at bounding box center [473, 385] width 9 height 9
click at [489, 303] on img at bounding box center [492, 385] width 9 height 9
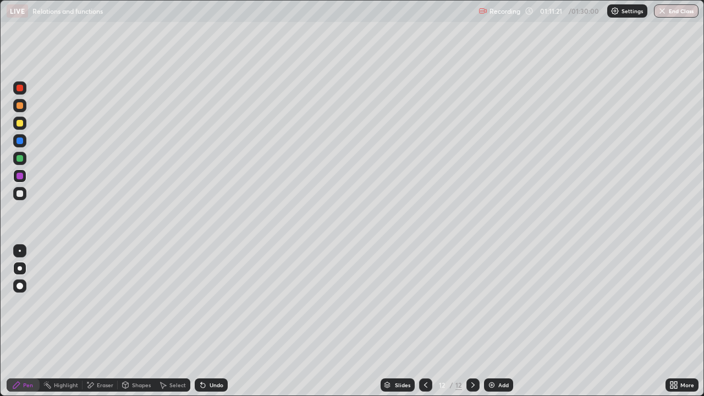
click at [19, 127] on div at bounding box center [19, 123] width 13 height 13
click at [21, 110] on div at bounding box center [19, 105] width 13 height 13
click at [21, 126] on div at bounding box center [20, 123] width 7 height 7
click at [19, 157] on div at bounding box center [20, 158] width 7 height 7
click at [221, 303] on div "Undo" at bounding box center [211, 385] width 33 height 13
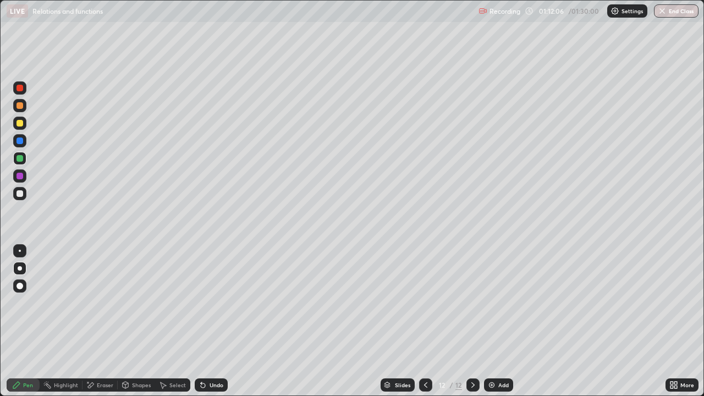
click at [225, 303] on div "Undo" at bounding box center [211, 385] width 33 height 13
click at [19, 192] on div at bounding box center [20, 193] width 7 height 7
click at [22, 176] on div at bounding box center [20, 176] width 7 height 7
click at [216, 303] on div "Undo" at bounding box center [217, 385] width 14 height 6
click at [494, 303] on img at bounding box center [492, 385] width 9 height 9
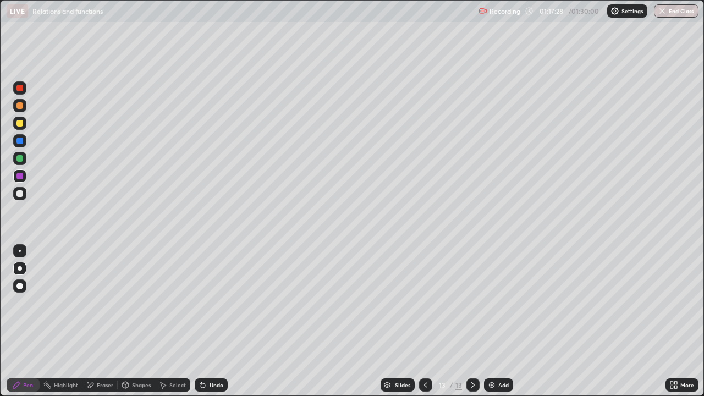
click at [23, 107] on div at bounding box center [20, 105] width 7 height 7
click at [20, 158] on div at bounding box center [20, 158] width 7 height 7
click at [21, 125] on div at bounding box center [20, 123] width 7 height 7
click at [19, 158] on div at bounding box center [20, 158] width 7 height 7
click at [20, 123] on div at bounding box center [20, 123] width 7 height 7
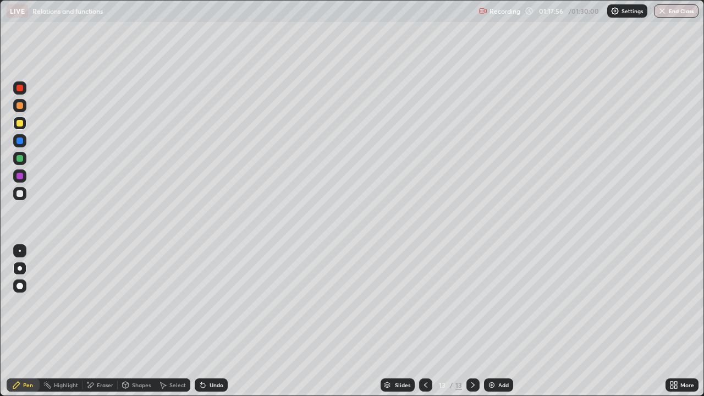
click at [207, 303] on div "Undo" at bounding box center [211, 385] width 33 height 13
click at [19, 163] on div at bounding box center [19, 158] width 13 height 13
click at [20, 127] on div at bounding box center [19, 123] width 13 height 13
click at [20, 160] on div at bounding box center [20, 158] width 7 height 7
click at [20, 125] on div at bounding box center [20, 123] width 7 height 7
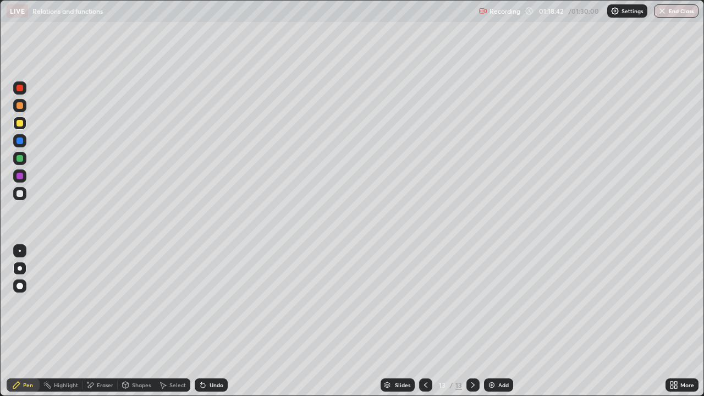
click at [21, 143] on div at bounding box center [20, 141] width 7 height 7
click at [220, 303] on div "Undo" at bounding box center [217, 385] width 14 height 6
click at [222, 303] on div "Undo" at bounding box center [211, 385] width 33 height 13
click at [221, 303] on div "Undo" at bounding box center [217, 385] width 14 height 6
click at [222, 303] on div "Undo" at bounding box center [217, 385] width 14 height 6
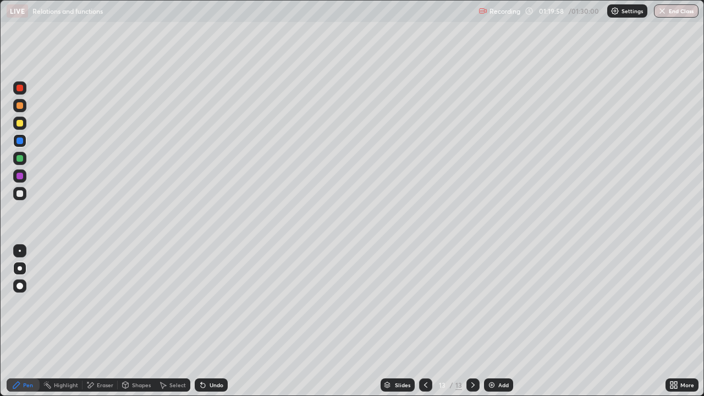
click at [222, 303] on div "Undo" at bounding box center [211, 385] width 33 height 13
click at [215, 303] on div "Undo" at bounding box center [217, 385] width 14 height 6
click at [217, 303] on div "Undo" at bounding box center [217, 385] width 14 height 6
click at [214, 303] on div "Undo" at bounding box center [217, 385] width 14 height 6
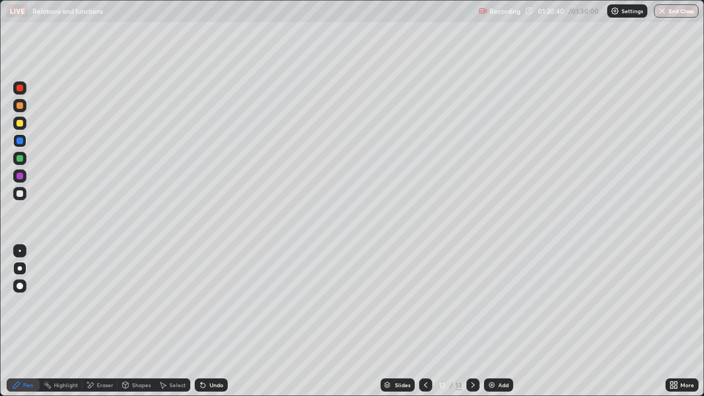
click at [212, 303] on div "Undo" at bounding box center [217, 385] width 14 height 6
click at [210, 303] on div "Undo" at bounding box center [217, 385] width 14 height 6
click at [213, 303] on div "Undo" at bounding box center [217, 385] width 14 height 6
click at [217, 303] on div "Undo" at bounding box center [211, 385] width 33 height 13
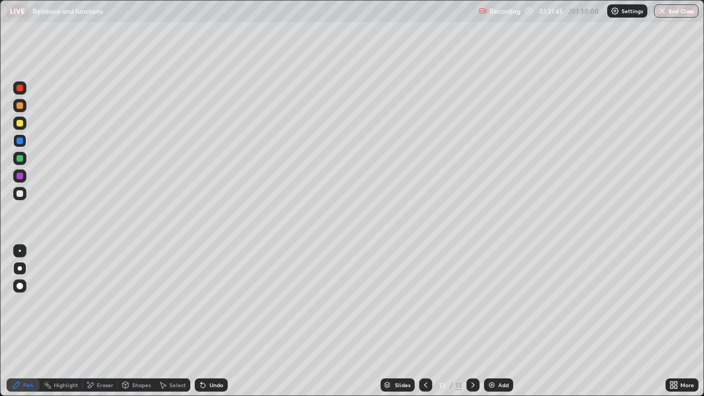
click at [668, 16] on button "End Class" at bounding box center [676, 10] width 45 height 13
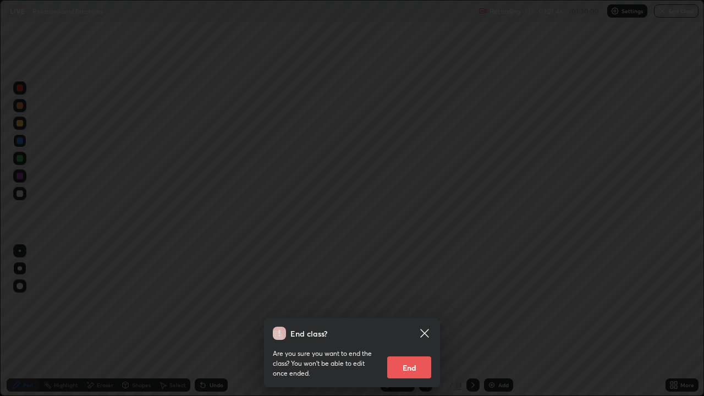
click at [408, 303] on button "End" at bounding box center [409, 368] width 44 height 22
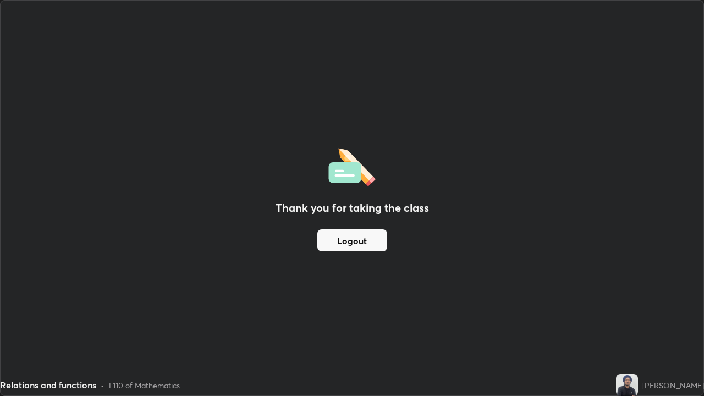
click at [351, 241] on button "Logout" at bounding box center [353, 240] width 70 height 22
